Goal: Navigation & Orientation: Find specific page/section

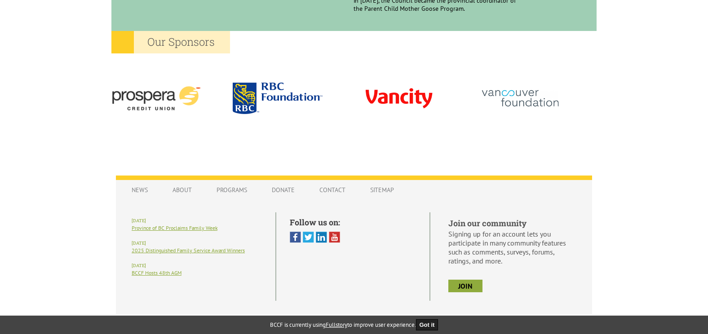
scroll to position [850, 0]
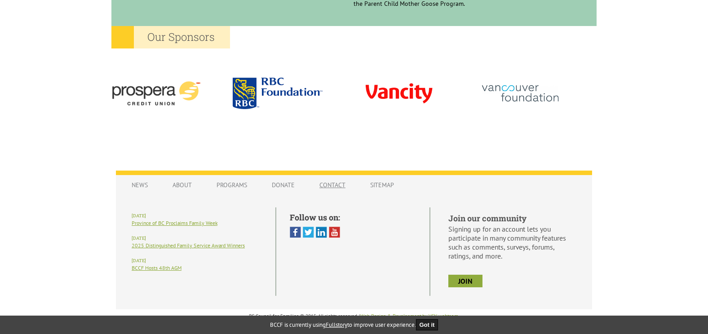
click at [326, 187] on link "Contact" at bounding box center [332, 185] width 44 height 17
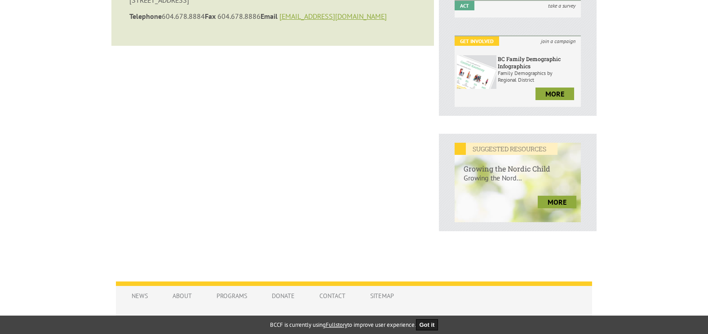
scroll to position [369, 0]
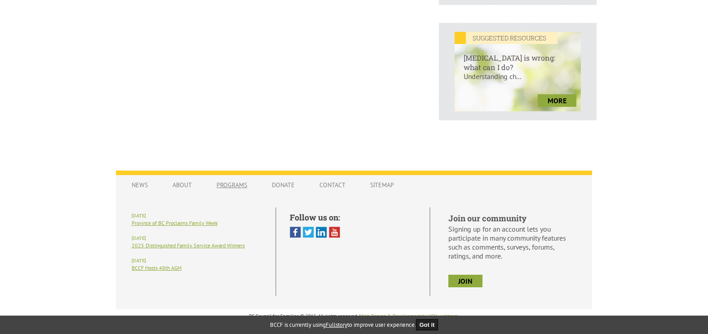
click at [237, 186] on link "Programs" at bounding box center [232, 185] width 49 height 17
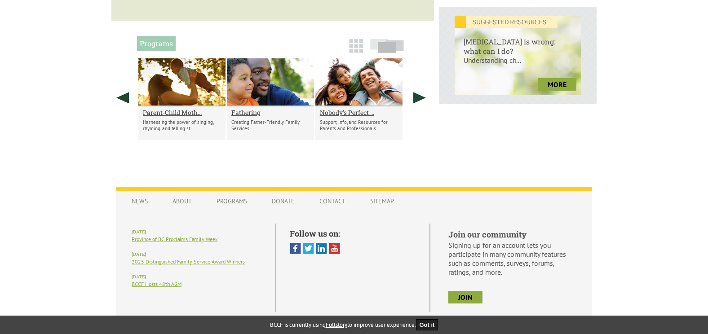
scroll to position [401, 0]
